Goal: Communication & Community: Answer question/provide support

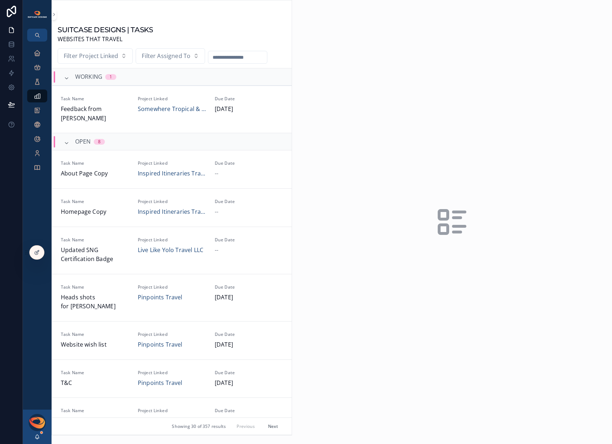
scroll to position [213, 0]
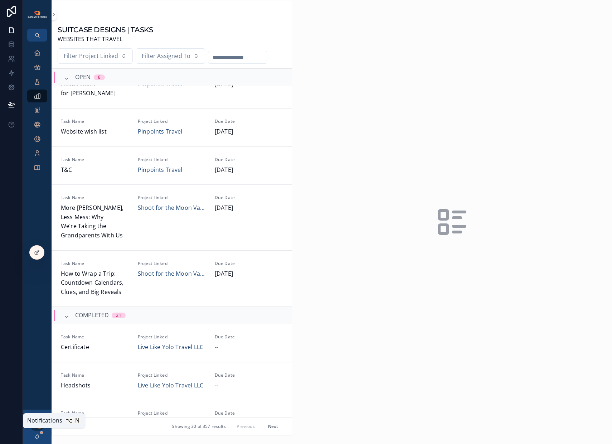
click at [35, 437] on icon "scrollable content" at bounding box center [37, 437] width 6 height 6
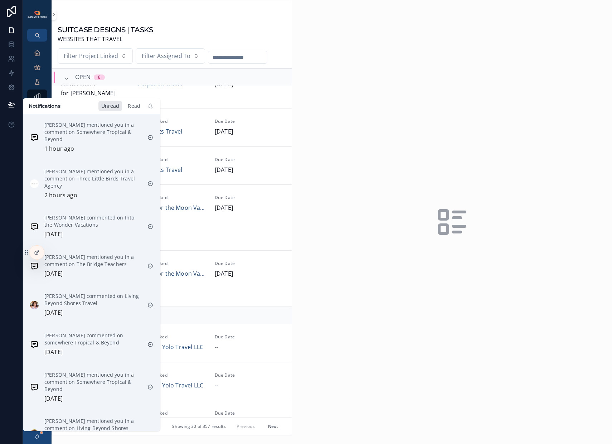
click at [136, 108] on div "Read" at bounding box center [134, 106] width 18 height 10
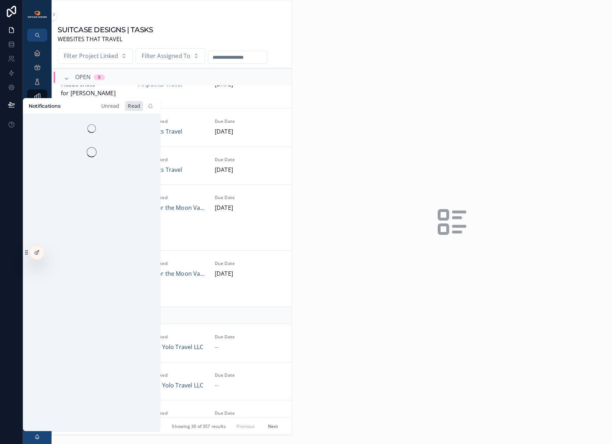
click at [110, 107] on div "Unread" at bounding box center [110, 106] width 24 height 10
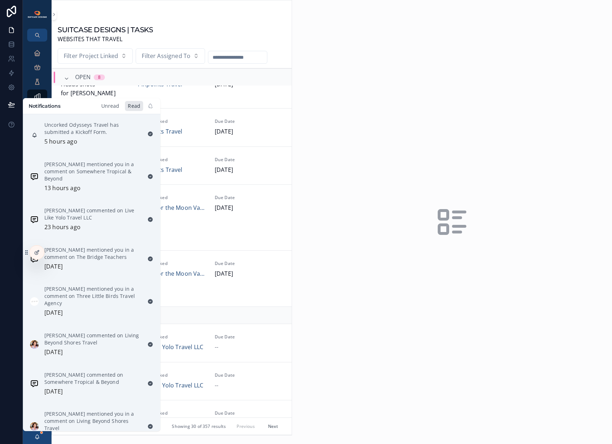
click at [106, 108] on div "Unread" at bounding box center [110, 106] width 24 height 10
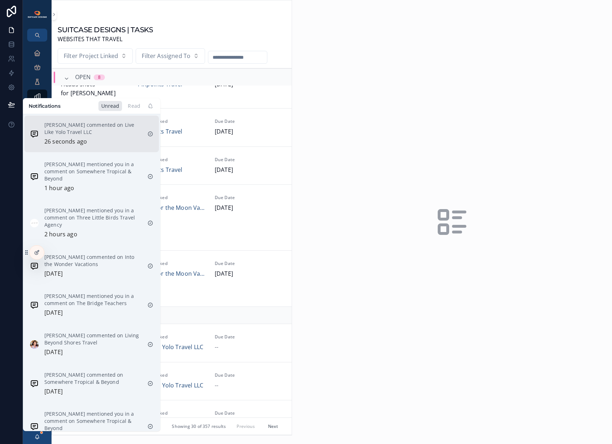
click at [90, 127] on p "[PERSON_NAME] commented on Live Like Yolo Travel LLC" at bounding box center [92, 128] width 97 height 14
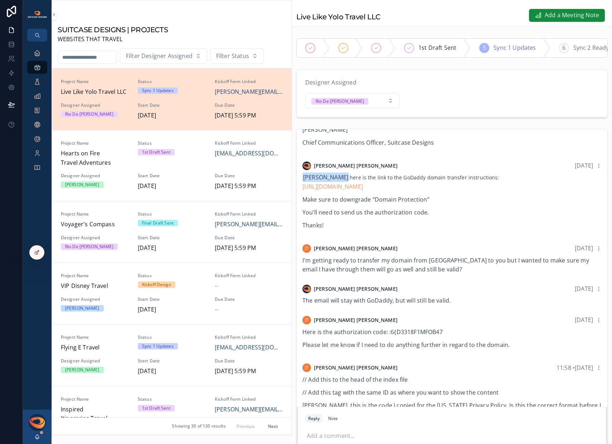
scroll to position [334, 0]
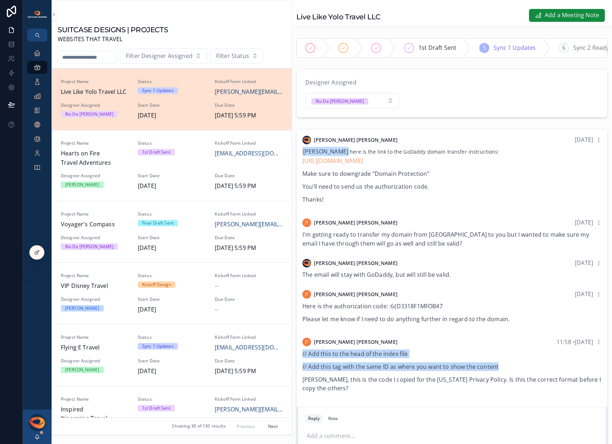
drag, startPoint x: 319, startPoint y: 360, endPoint x: 540, endPoint y: 374, distance: 220.9
click at [540, 374] on div "// Add this to the head of the index file // Add this tag with the same ID as w…" at bounding box center [451, 370] width 299 height 43
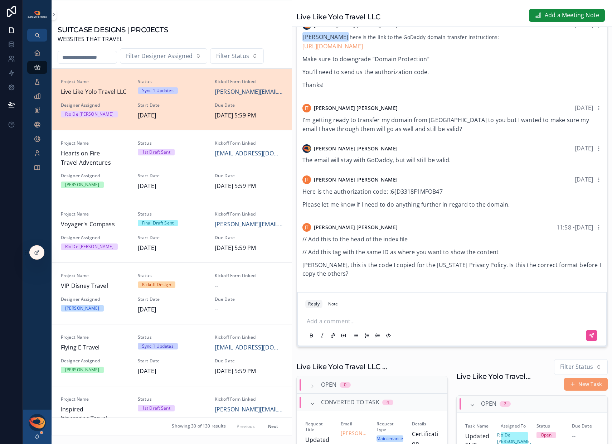
click at [360, 324] on p "scrollable content" at bounding box center [454, 320] width 294 height 7
click at [359, 324] on p "scrollable content" at bounding box center [454, 320] width 294 height 7
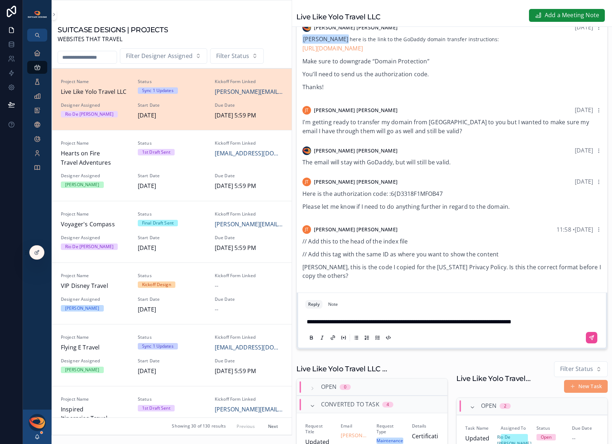
click at [318, 324] on span "**********" at bounding box center [409, 321] width 205 height 5
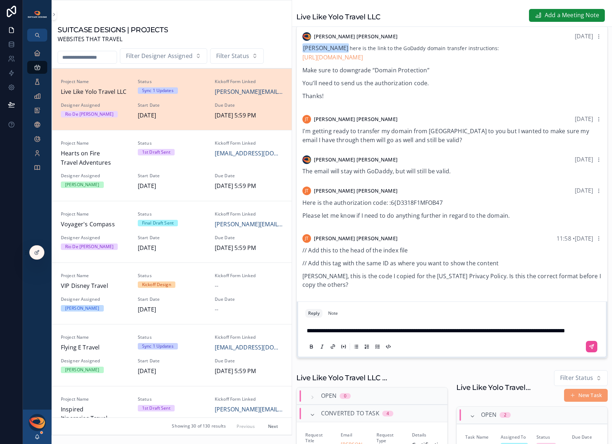
click at [318, 328] on span "**********" at bounding box center [436, 330] width 258 height 5
click at [330, 328] on span "**********" at bounding box center [437, 330] width 261 height 5
click at [514, 328] on span "**********" at bounding box center [438, 330] width 263 height 5
click at [311, 333] on span "**********" at bounding box center [439, 330] width 265 height 5
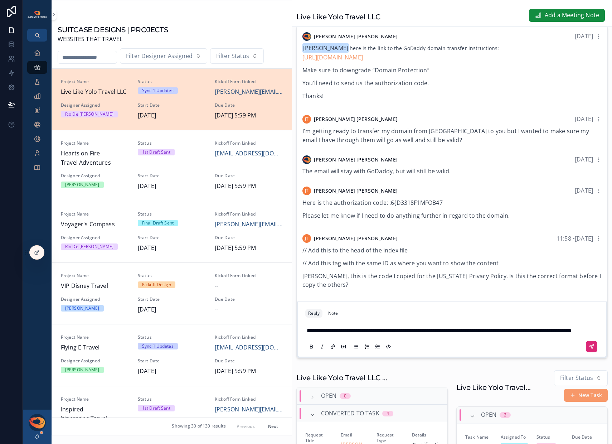
click at [589, 349] on icon "scrollable content" at bounding box center [592, 347] width 6 height 6
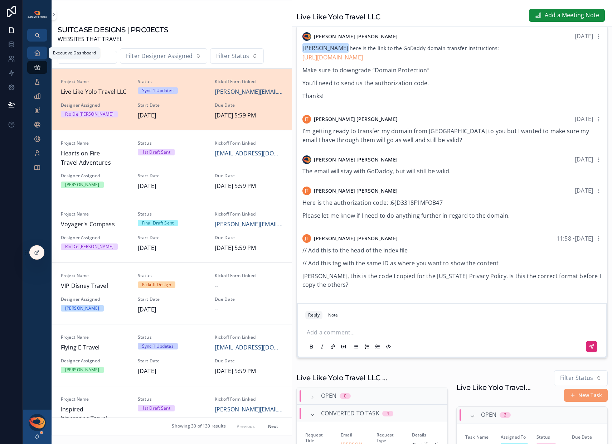
click at [37, 54] on icon "scrollable content" at bounding box center [37, 52] width 7 height 7
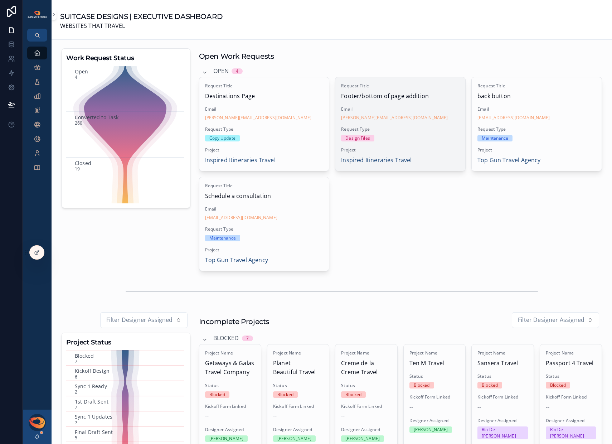
click at [431, 144] on div "Request Title Footer/bottom of page addition Email [PERSON_NAME][EMAIL_ADDRESS]…" at bounding box center [400, 123] width 130 height 93
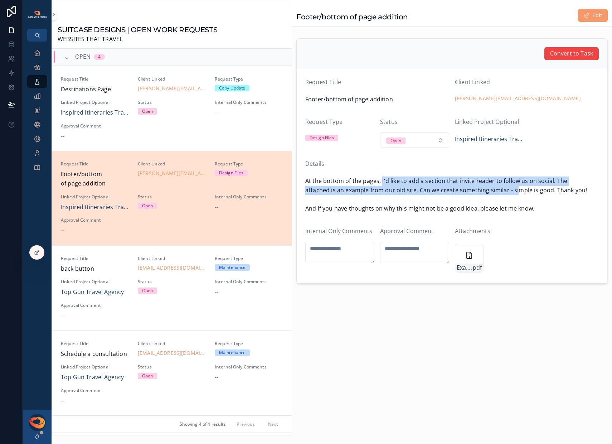
drag, startPoint x: 382, startPoint y: 184, endPoint x: 518, endPoint y: 192, distance: 136.9
click at [518, 192] on span "At the bottom of the pages, I'd like to add a section that invite reader to fol…" at bounding box center [452, 194] width 294 height 37
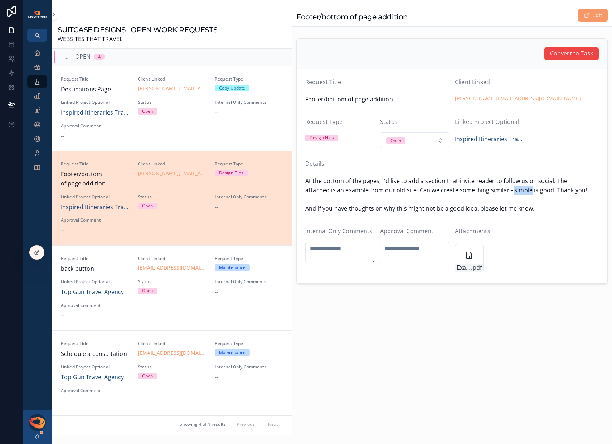
click at [518, 192] on span "At the bottom of the pages, I'd like to add a section that invite reader to fol…" at bounding box center [452, 194] width 294 height 37
click at [467, 258] on icon "scrollable content" at bounding box center [469, 255] width 5 height 6
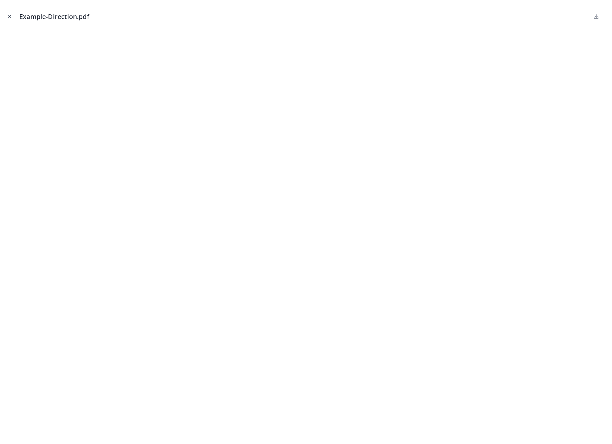
click at [8, 17] on icon "Close modal" at bounding box center [9, 16] width 5 height 5
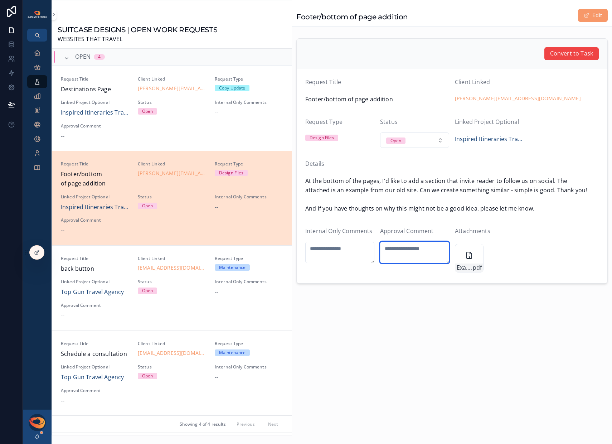
click at [398, 252] on textarea "scrollable content" at bounding box center [414, 252] width 69 height 21
type textarea "**********"
click at [490, 179] on span "At the bottom of the pages, I'd like to add a section that invite reader to fol…" at bounding box center [452, 194] width 294 height 37
click at [563, 55] on span "Convert to Task" at bounding box center [571, 53] width 43 height 9
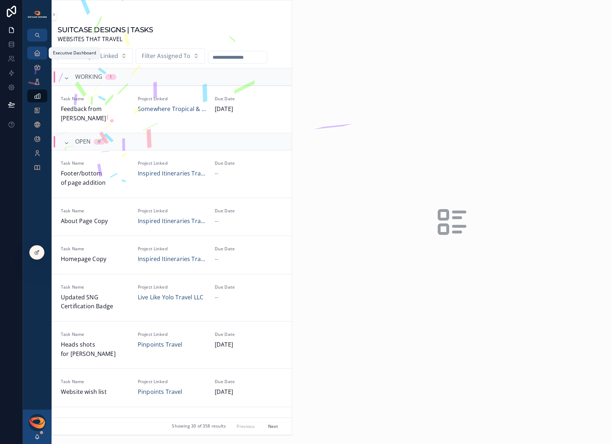
click at [38, 53] on icon "scrollable content" at bounding box center [37, 52] width 7 height 7
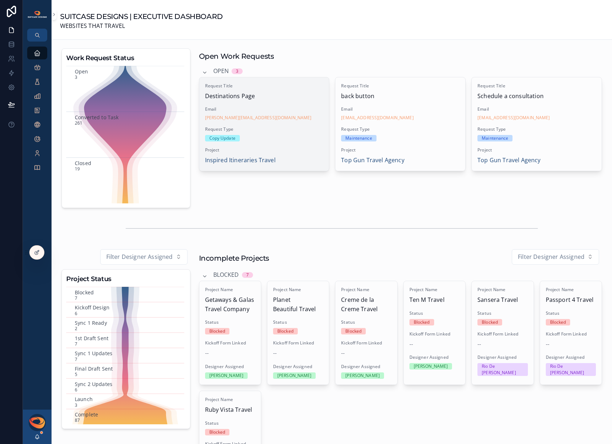
click at [302, 137] on div "Copy Update" at bounding box center [264, 138] width 118 height 6
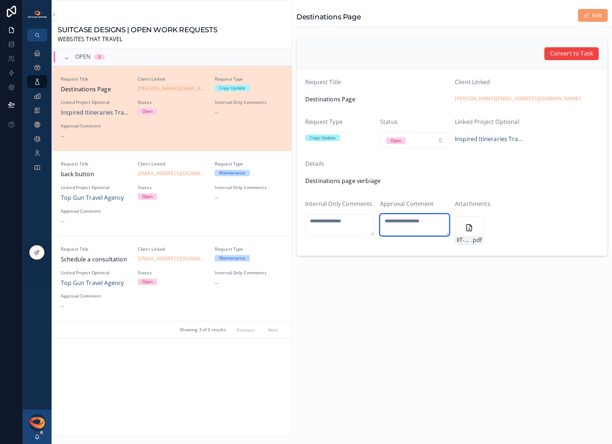
click at [412, 219] on textarea "scrollable content" at bounding box center [414, 224] width 69 height 21
type textarea "*******"
click at [464, 230] on div "IIT-Destintaions-Page .pdf" at bounding box center [469, 230] width 29 height 29
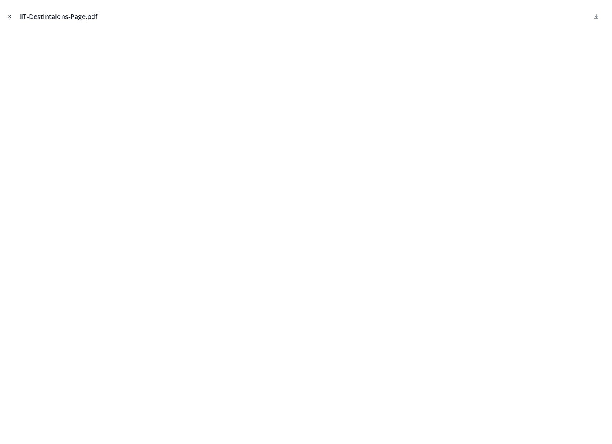
click at [9, 15] on icon "Close modal" at bounding box center [10, 16] width 3 height 3
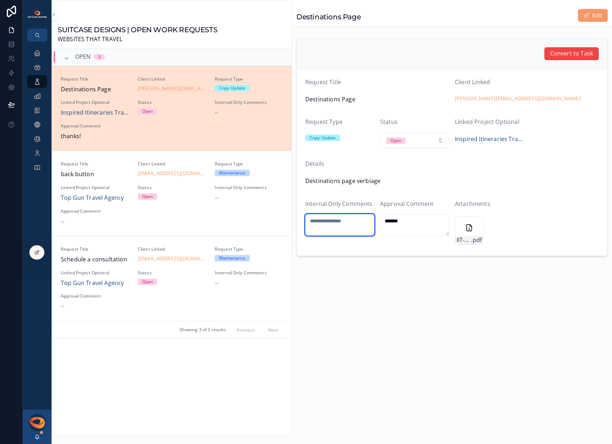
click at [324, 224] on textarea "scrollable content" at bounding box center [339, 224] width 69 height 21
type textarea "**********"
click at [563, 56] on span "Convert to Task" at bounding box center [571, 53] width 43 height 9
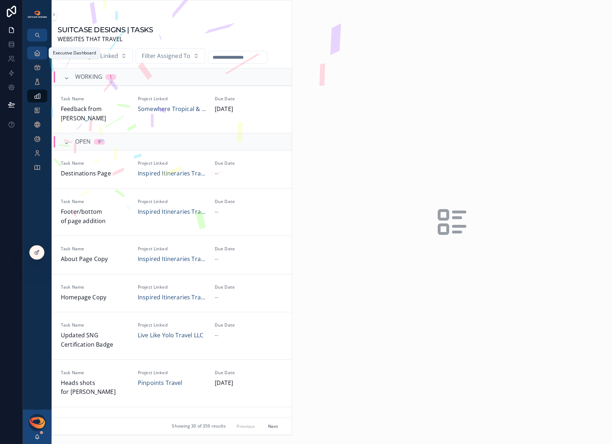
click at [34, 51] on icon "scrollable content" at bounding box center [37, 52] width 7 height 7
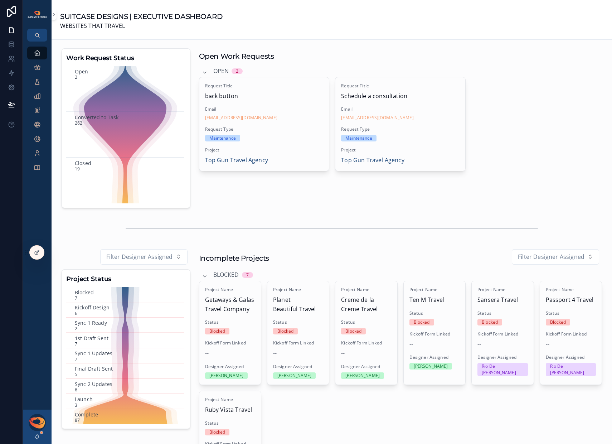
click at [43, 439] on div "[PERSON_NAME]" at bounding box center [37, 426] width 29 height 34
click at [40, 437] on icon "scrollable content" at bounding box center [37, 437] width 6 height 6
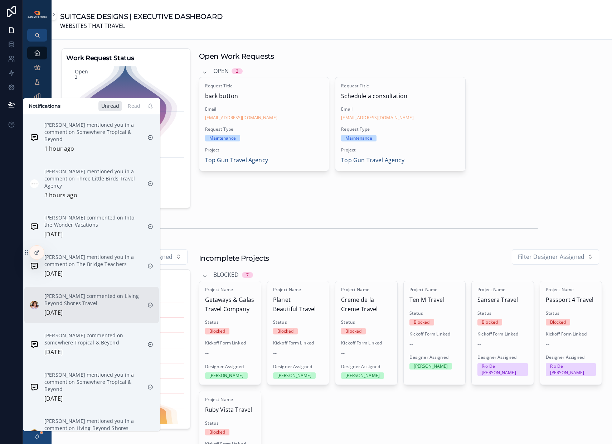
click at [95, 296] on p "[PERSON_NAME] commented on Living Beyond Shores Travel" at bounding box center [92, 299] width 97 height 14
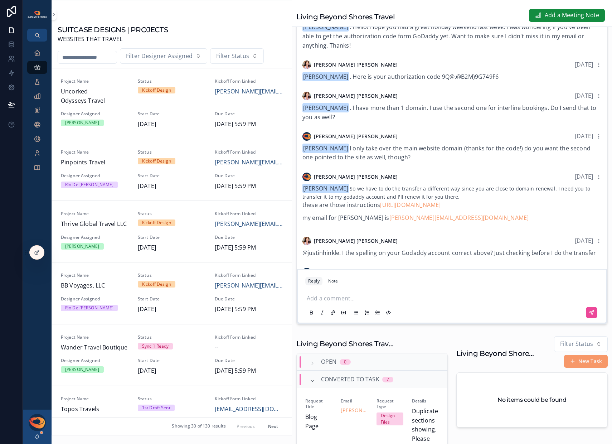
scroll to position [148, 0]
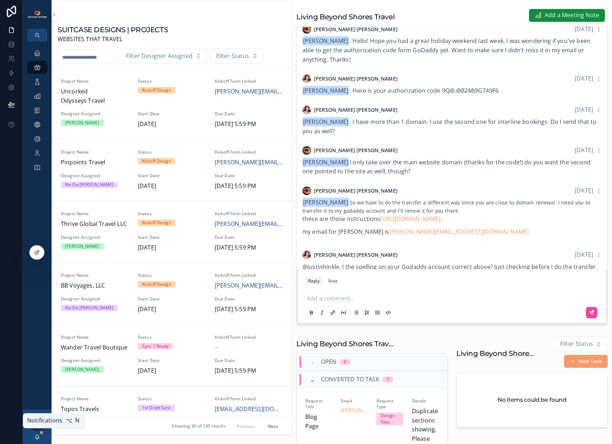
click at [39, 438] on icon "scrollable content" at bounding box center [37, 437] width 6 height 6
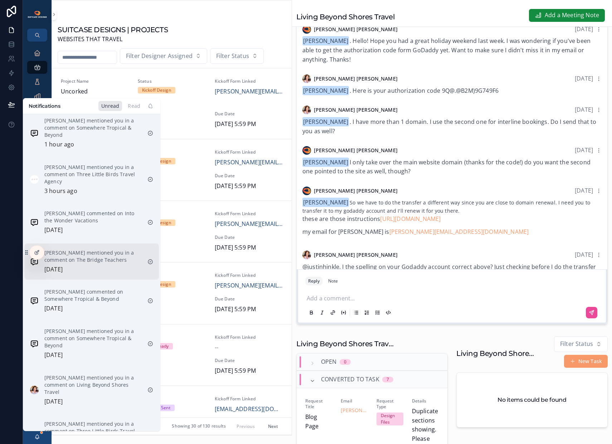
scroll to position [0, 0]
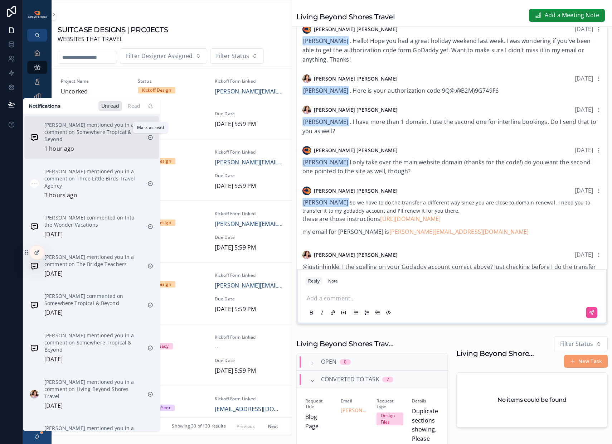
click at [150, 137] on icon "scrollable content" at bounding box center [150, 137] width 1 height 1
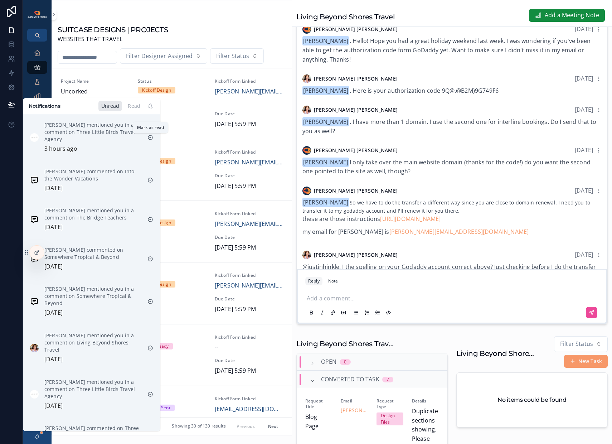
click at [150, 137] on icon "scrollable content" at bounding box center [150, 137] width 1 height 1
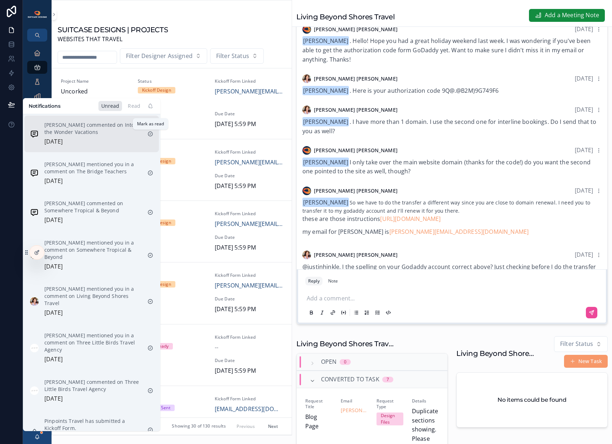
click at [149, 133] on icon "scrollable content" at bounding box center [150, 134] width 6 height 6
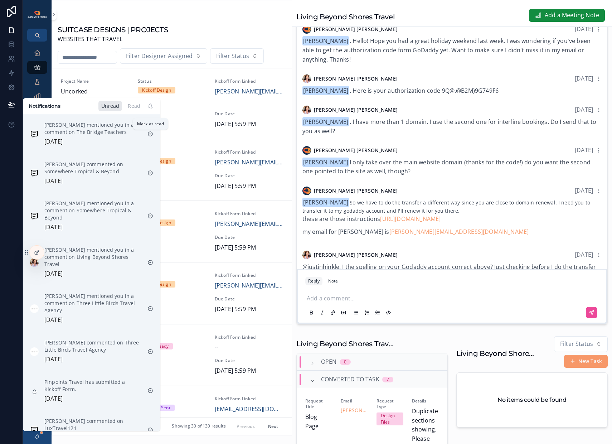
click at [149, 133] on icon "scrollable content" at bounding box center [150, 134] width 6 height 6
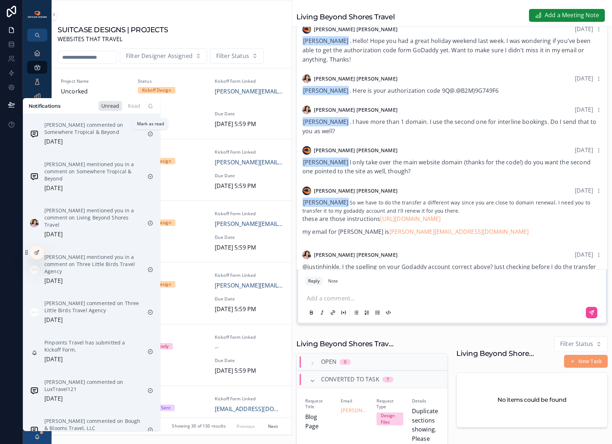
click at [149, 133] on icon "scrollable content" at bounding box center [150, 134] width 6 height 6
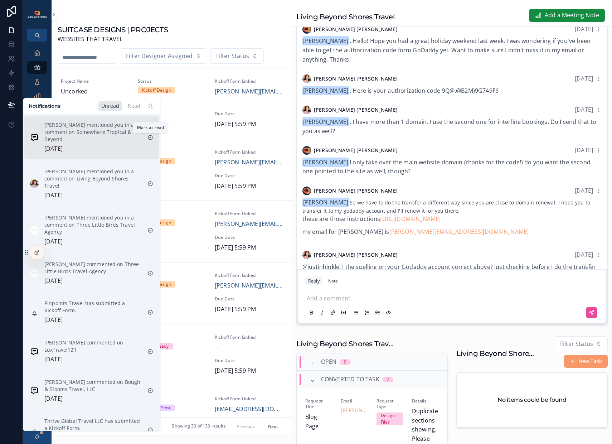
click at [150, 138] on icon "scrollable content" at bounding box center [150, 138] width 6 height 6
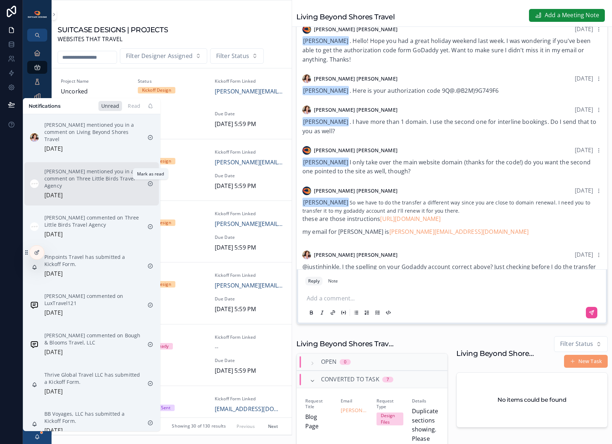
click at [149, 184] on icon "scrollable content" at bounding box center [150, 184] width 6 height 6
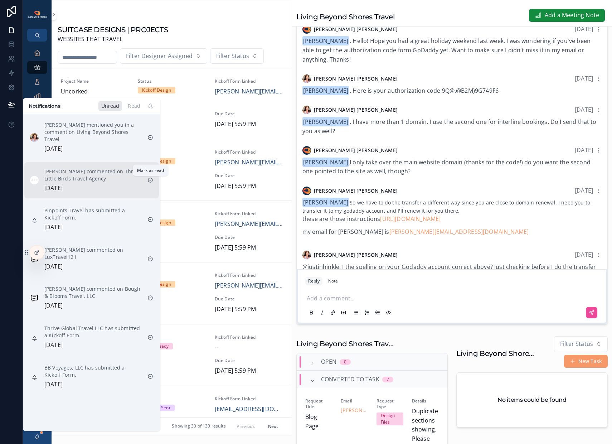
click at [150, 183] on icon "scrollable content" at bounding box center [150, 180] width 6 height 6
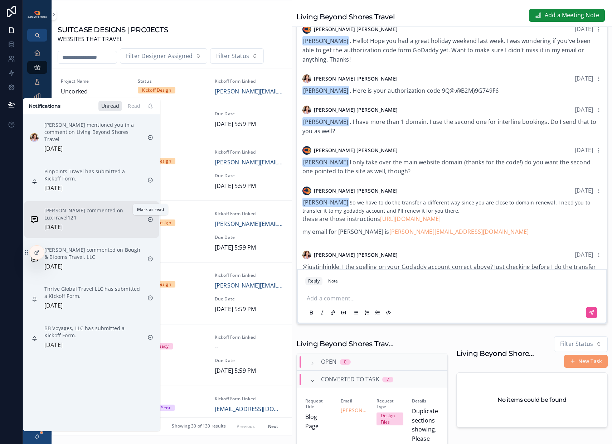
click at [152, 219] on icon "scrollable content" at bounding box center [150, 220] width 6 height 6
click at [98, 220] on p "[PERSON_NAME] commented on Bough & Blooms Travel, LLC" at bounding box center [92, 214] width 97 height 14
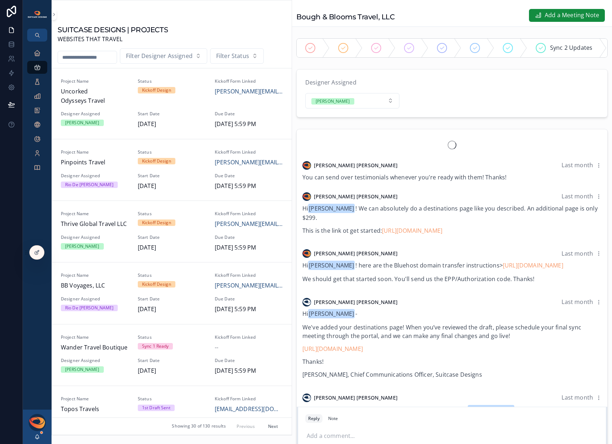
scroll to position [1210, 0]
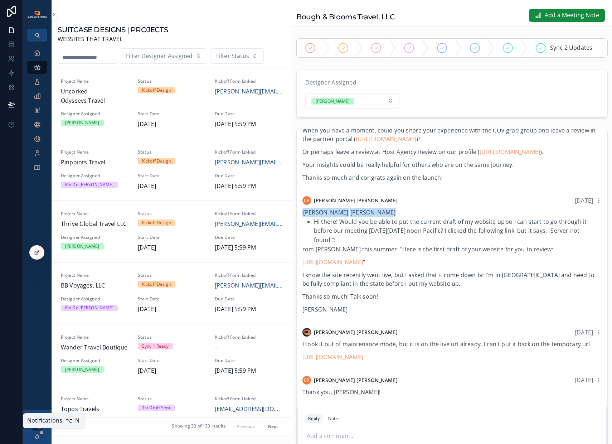
click at [37, 436] on icon "scrollable content" at bounding box center [37, 437] width 6 height 6
click at [583, 117] on form "Designer Assigned [PERSON_NAME]" at bounding box center [452, 93] width 311 height 48
click at [40, 54] on icon "scrollable content" at bounding box center [37, 52] width 7 height 7
